Goal: Find specific page/section: Find specific page/section

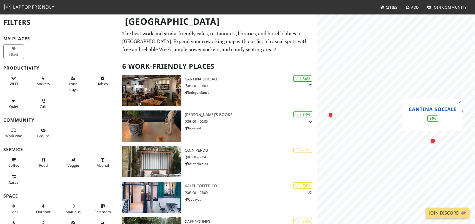
click at [446, 108] on link "Cantina Sociale" at bounding box center [433, 108] width 48 height 7
